Goal: Navigation & Orientation: Find specific page/section

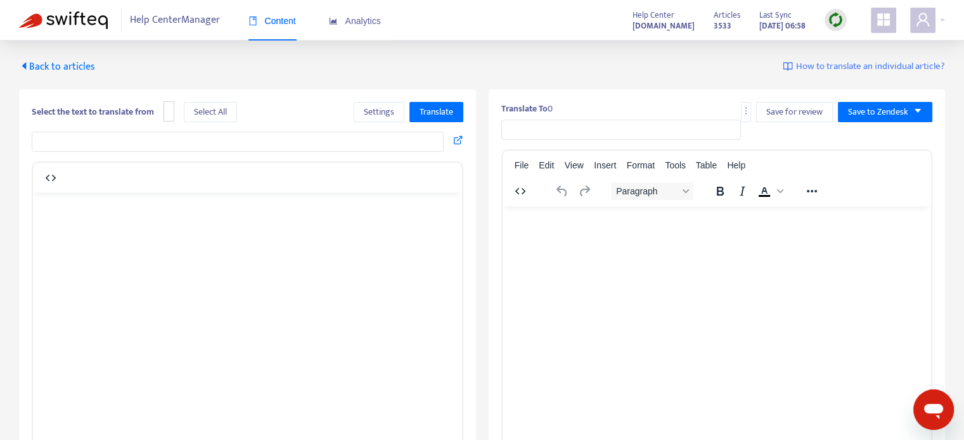
click at [77, 66] on span "Back to articles" at bounding box center [57, 66] width 76 height 17
